Goal: Obtain resource: Obtain resource

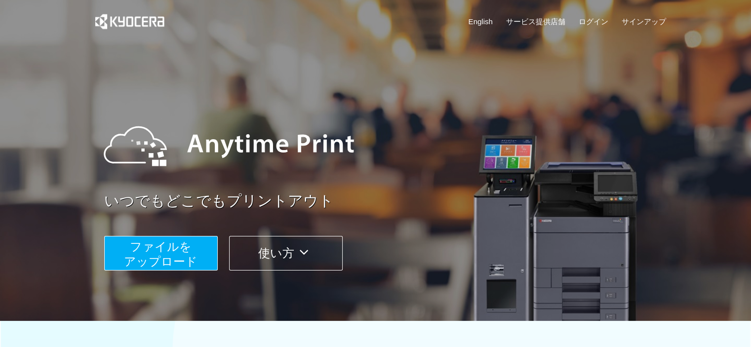
click at [168, 256] on span "ファイルを ​​アップロード" at bounding box center [161, 254] width 74 height 28
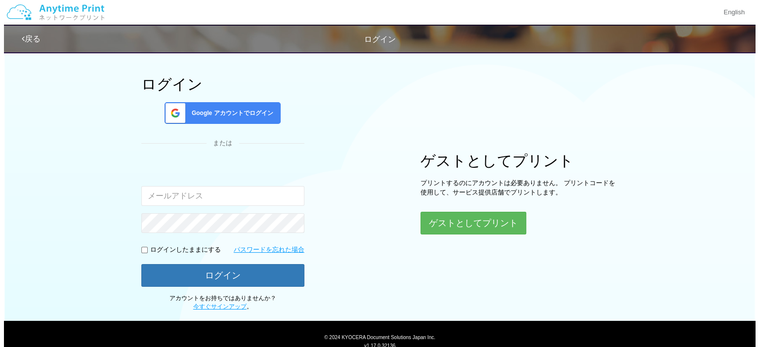
scroll to position [80, 0]
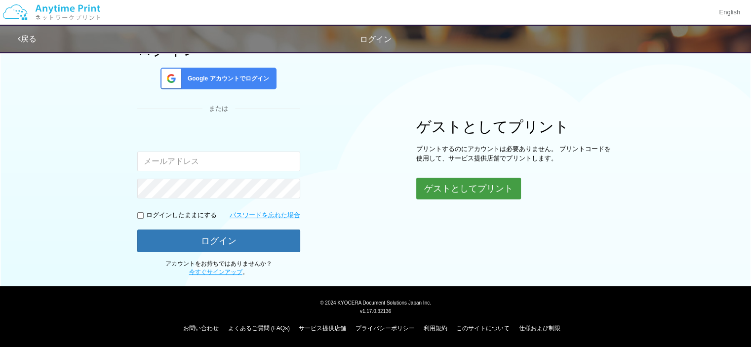
click at [463, 185] on button "ゲストとしてプリント" at bounding box center [468, 189] width 105 height 22
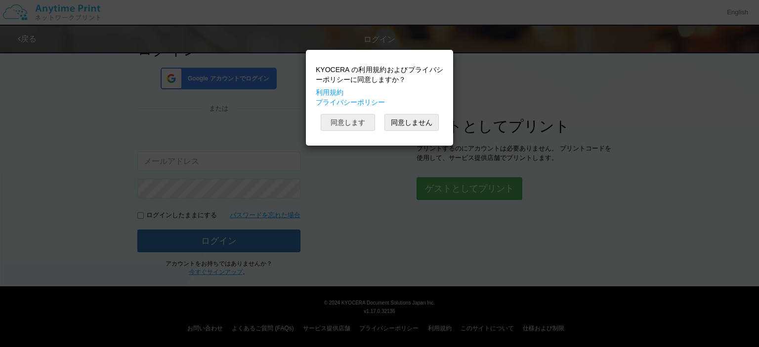
click at [366, 122] on button "同意します" at bounding box center [348, 122] width 54 height 17
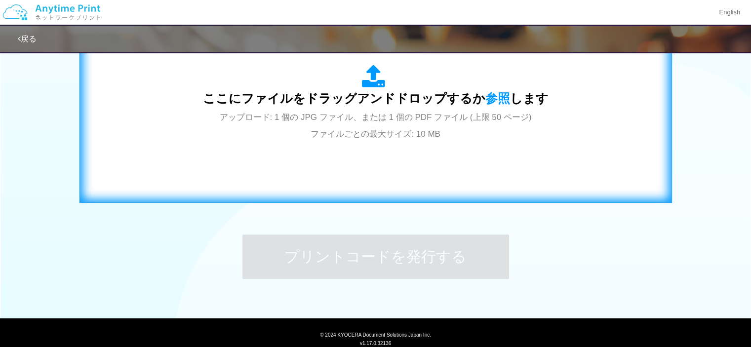
scroll to position [354, 0]
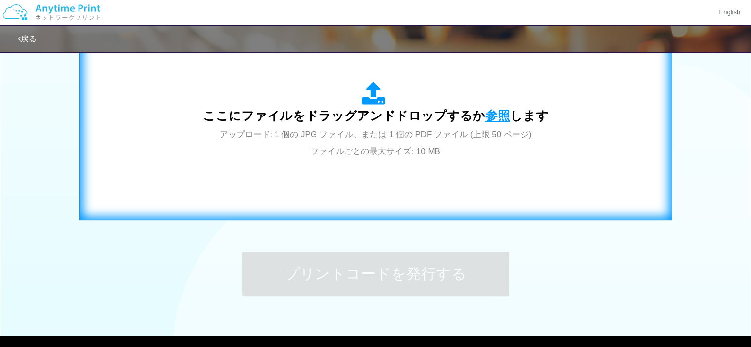
click at [489, 111] on span "参照" at bounding box center [498, 116] width 25 height 14
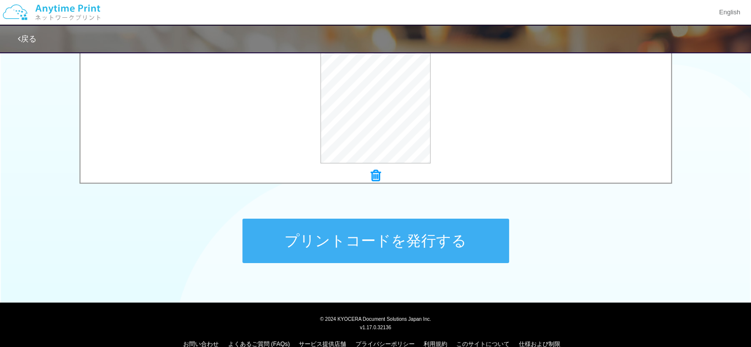
scroll to position [404, 0]
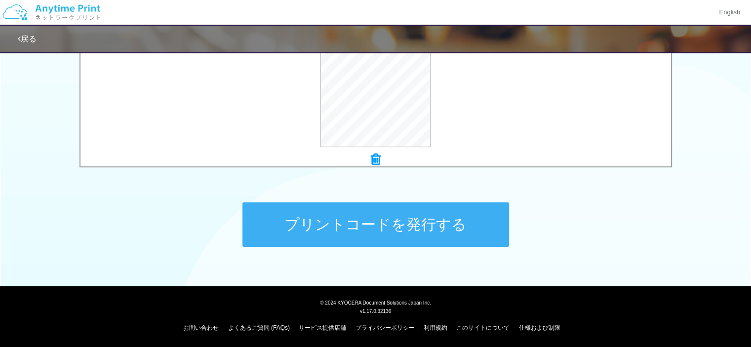
click at [408, 225] on button "プリントコードを発行する" at bounding box center [376, 225] width 267 height 44
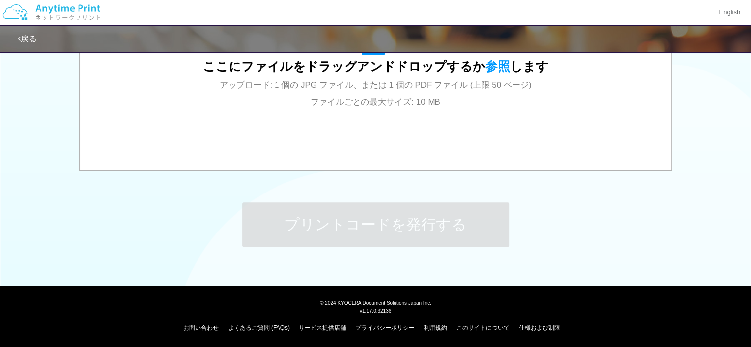
scroll to position [0, 0]
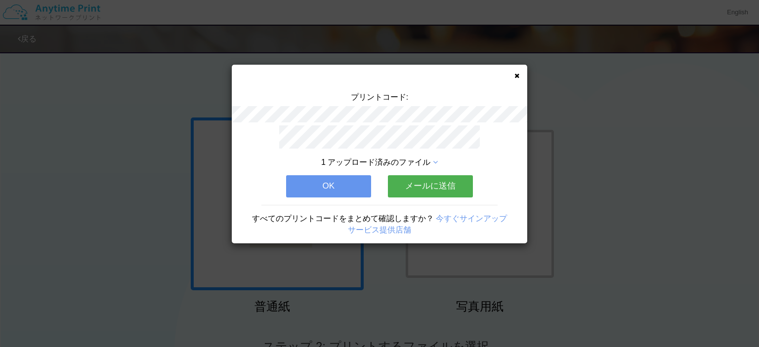
click at [425, 180] on button "メールに送信" at bounding box center [430, 186] width 85 height 22
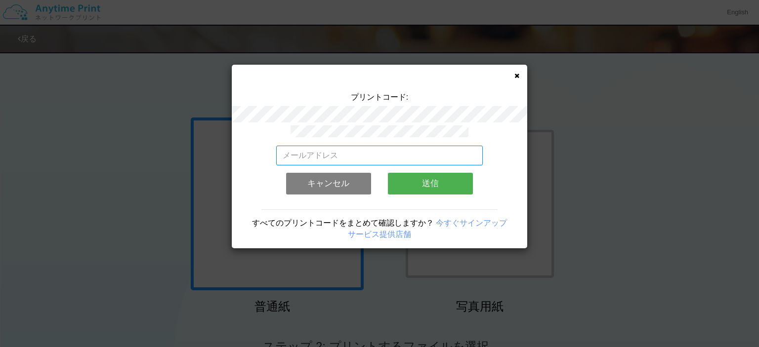
click at [320, 151] on input "email" at bounding box center [379, 156] width 207 height 20
type input "[EMAIL_ADDRESS][DOMAIN_NAME]"
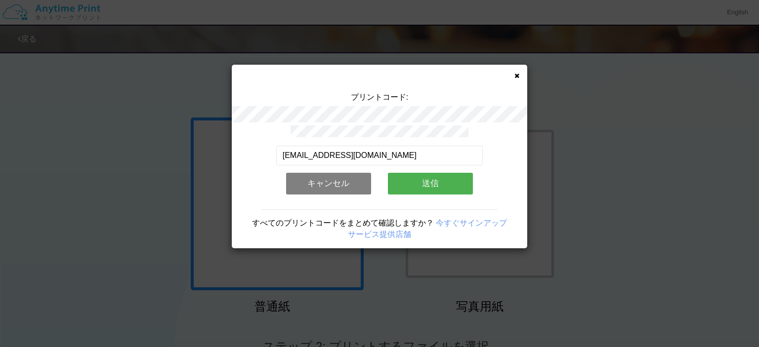
click at [435, 180] on button "送信" at bounding box center [430, 184] width 85 height 22
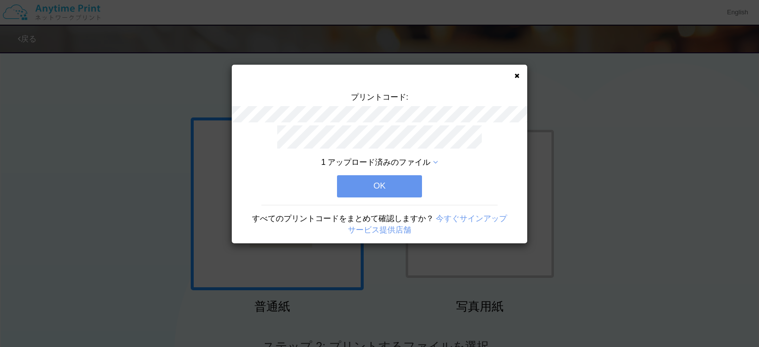
click at [378, 177] on button "OK" at bounding box center [379, 186] width 85 height 22
